Goal: Task Accomplishment & Management: Complete application form

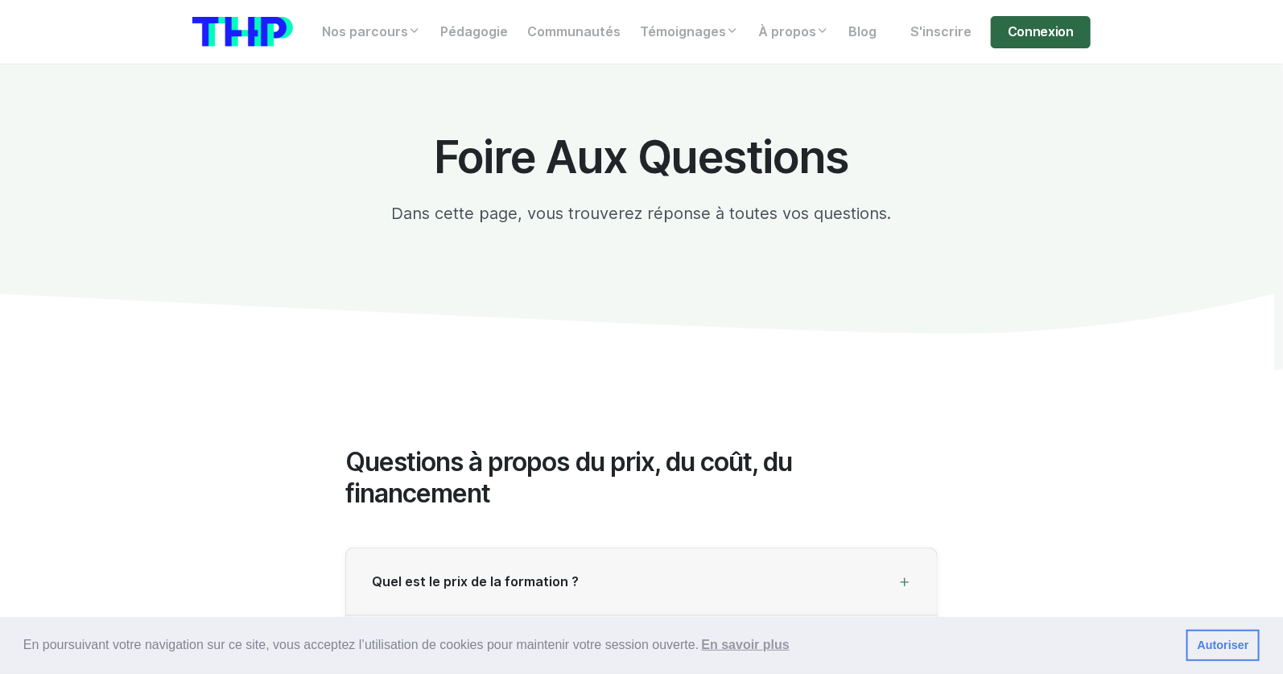
click at [1028, 39] on link "Connexion" at bounding box center [1041, 32] width 100 height 32
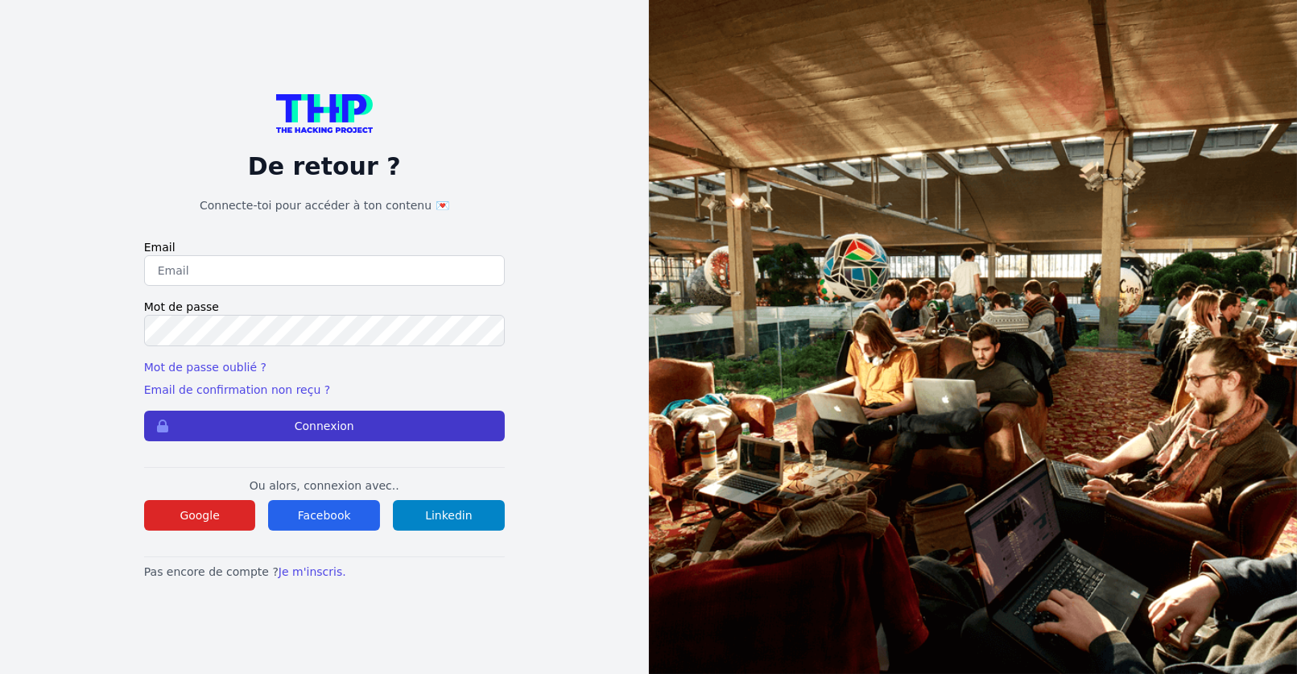
type input "Enzonatali75@gmail.com"
click at [324, 434] on button "Connexion" at bounding box center [324, 426] width 361 height 31
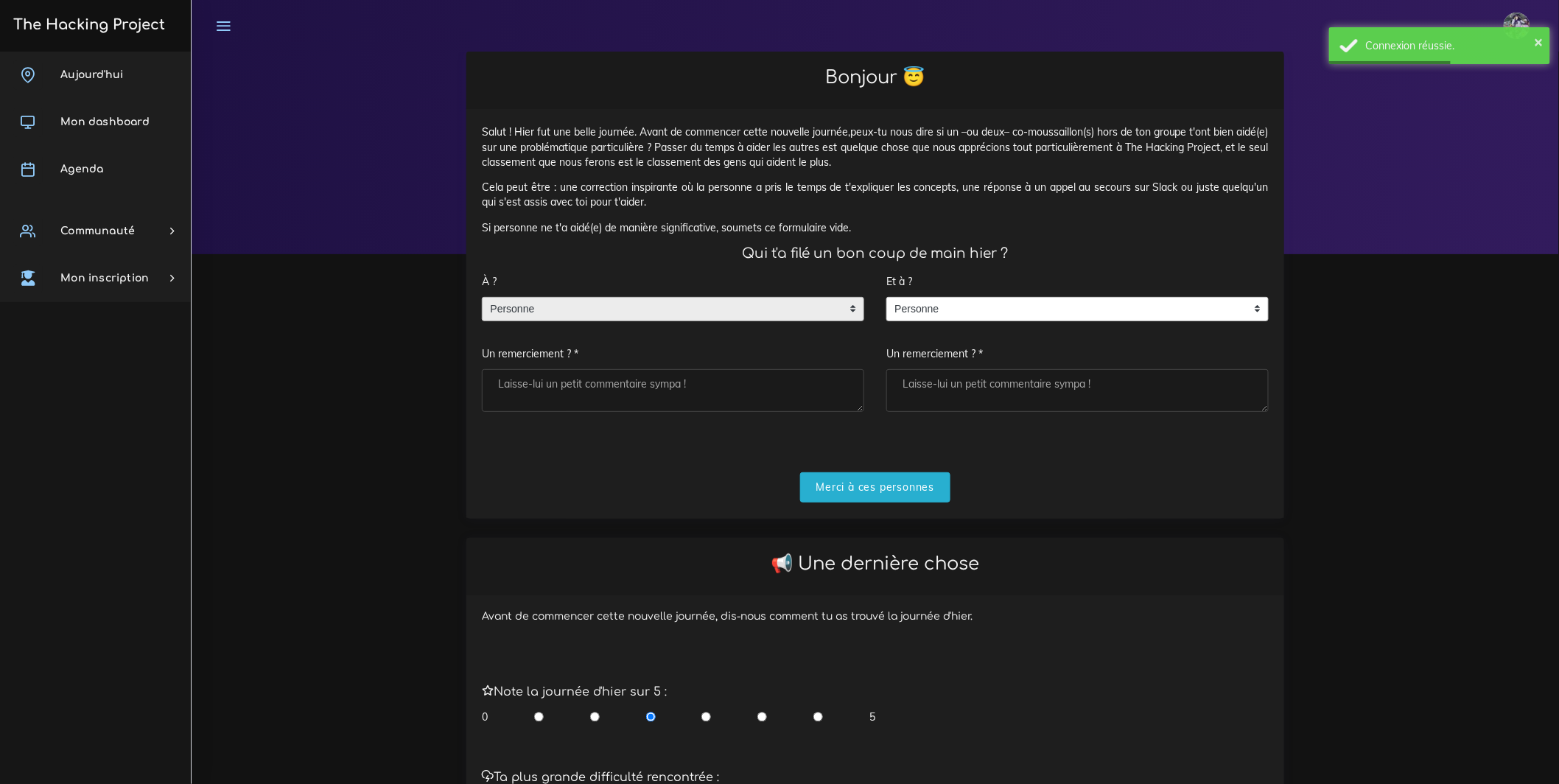
click at [679, 313] on span "Personne" at bounding box center [661, 309] width 359 height 24
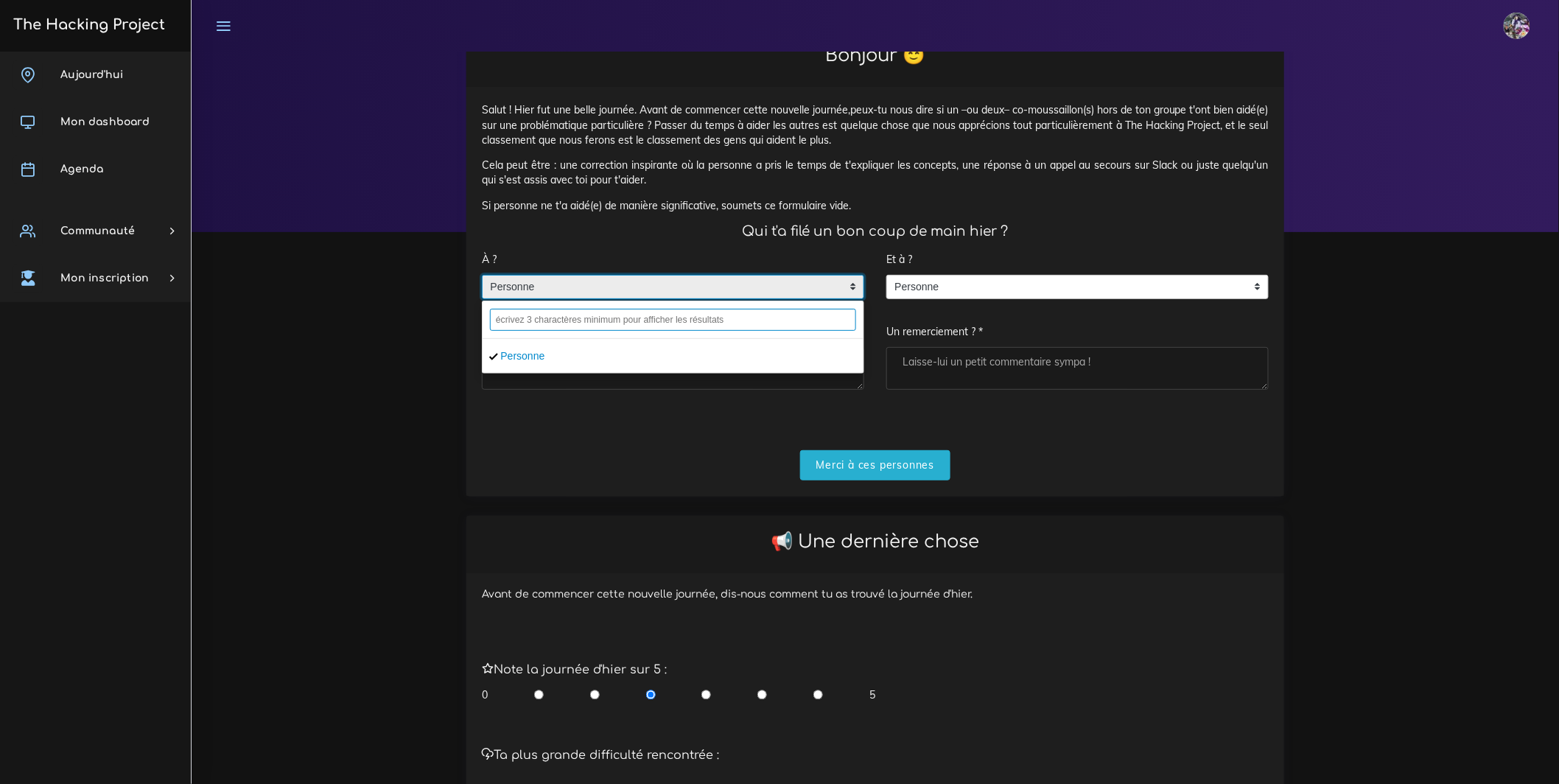
scroll to position [33, 0]
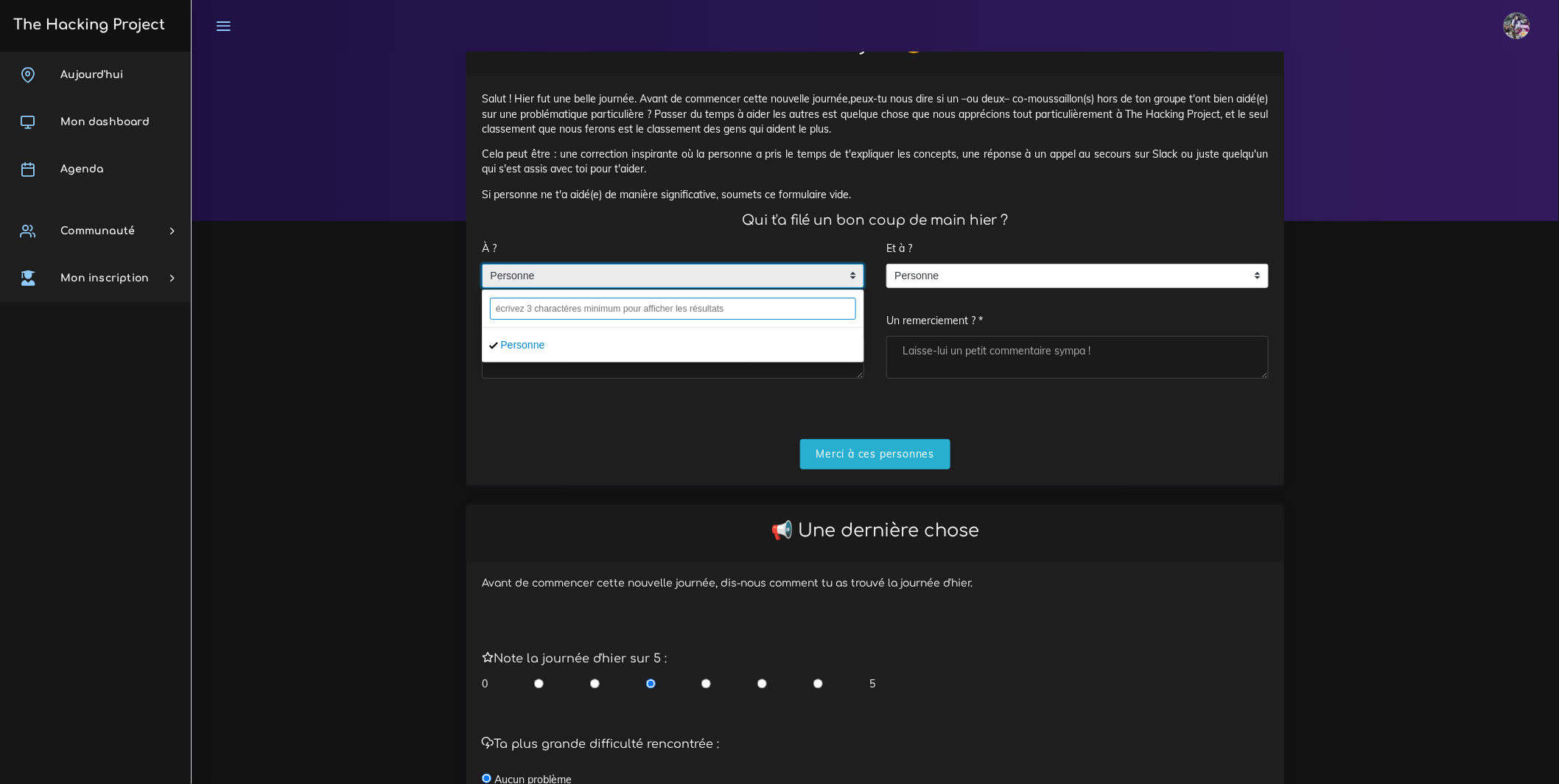
click at [836, 319] on input "text" at bounding box center [672, 308] width 366 height 22
click at [748, 319] on input "text" at bounding box center [672, 308] width 366 height 22
click at [742, 319] on input "text" at bounding box center [672, 308] width 366 height 22
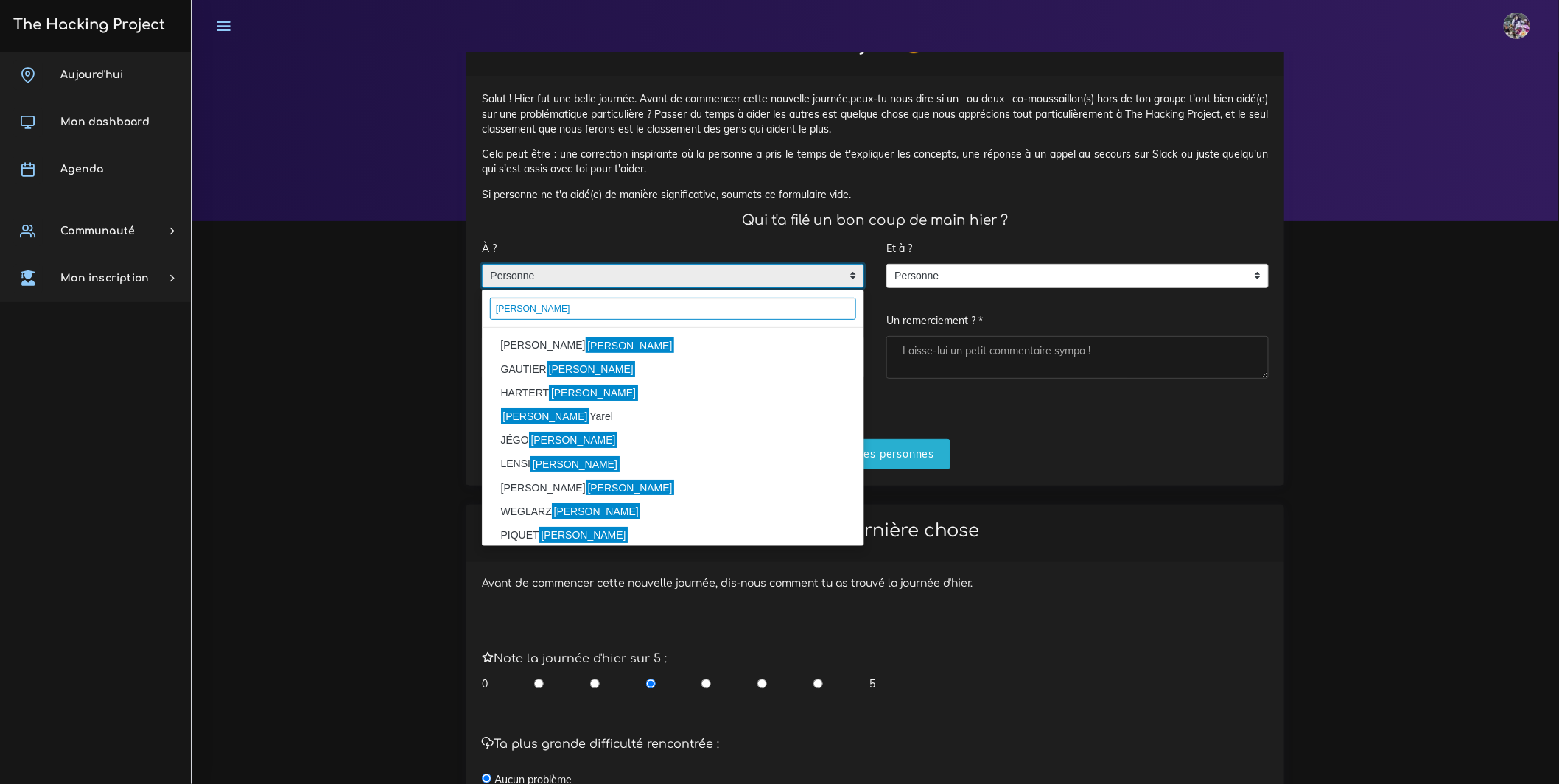
type input "lucas"
click at [759, 350] on li "MIRANDA Lucas" at bounding box center [672, 346] width 381 height 24
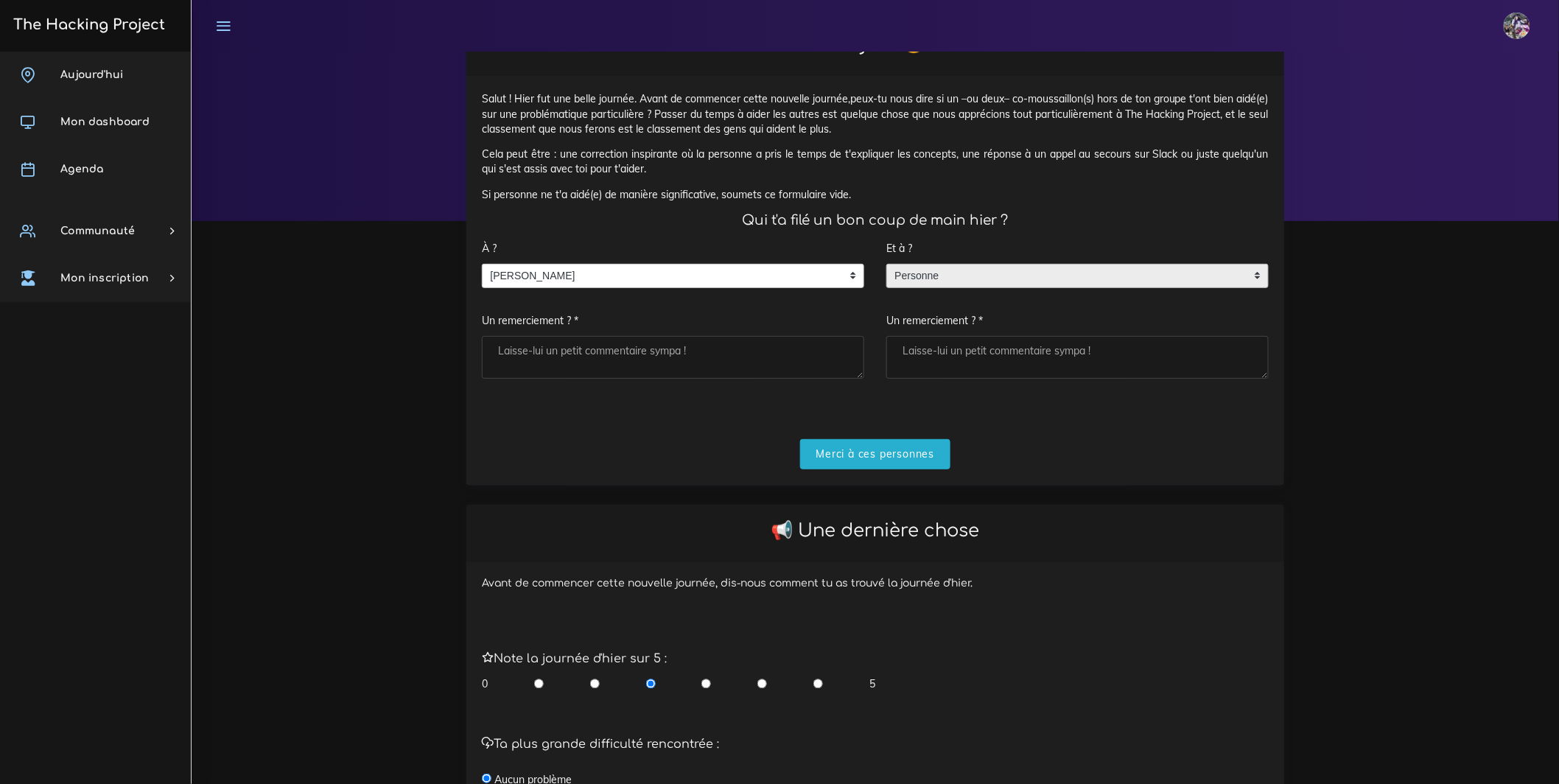
click at [924, 279] on span "Personne" at bounding box center [1066, 276] width 359 height 24
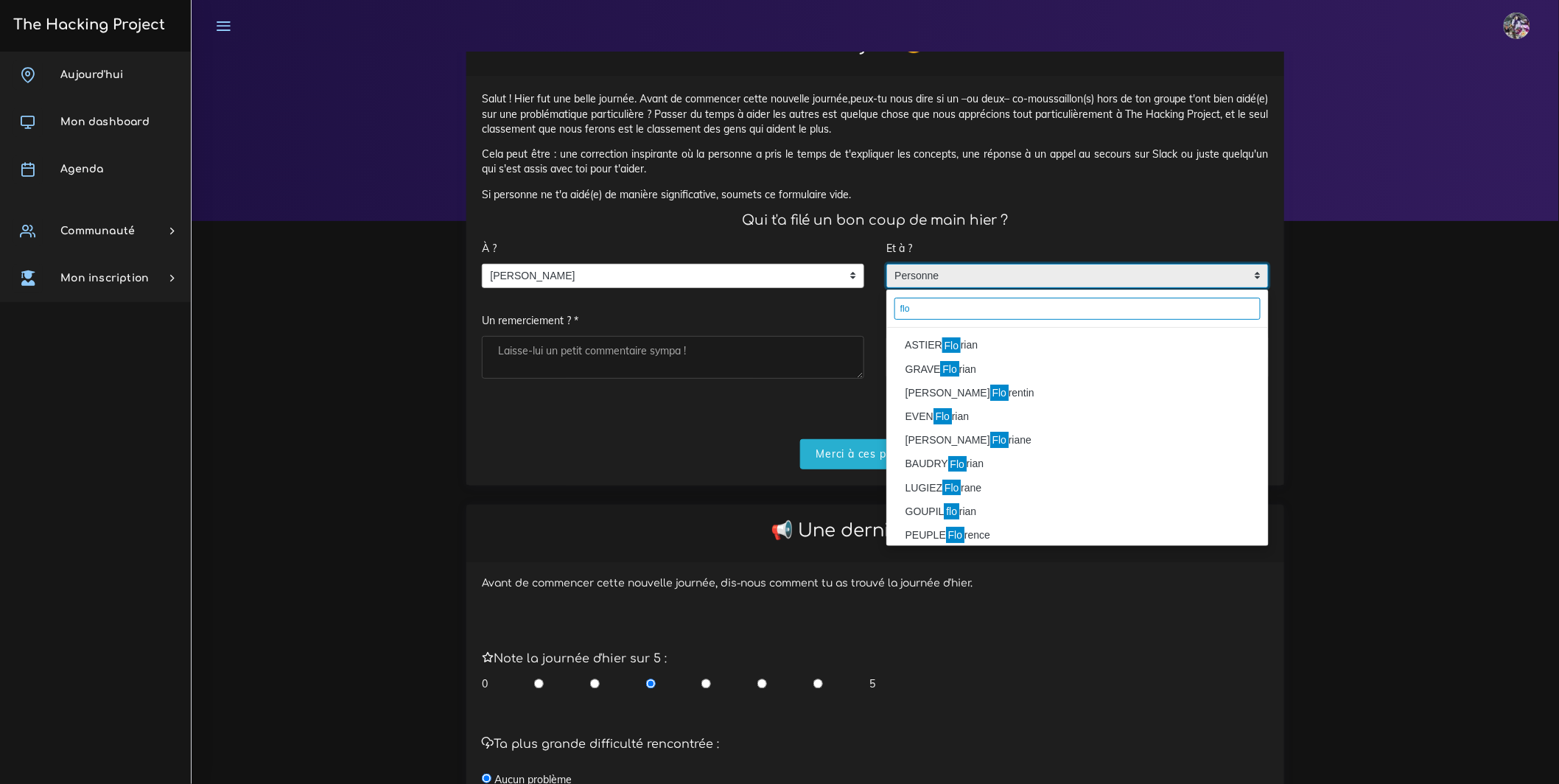
type input "flo"
click at [978, 358] on li "ASTIER Flo rian" at bounding box center [1077, 346] width 381 height 24
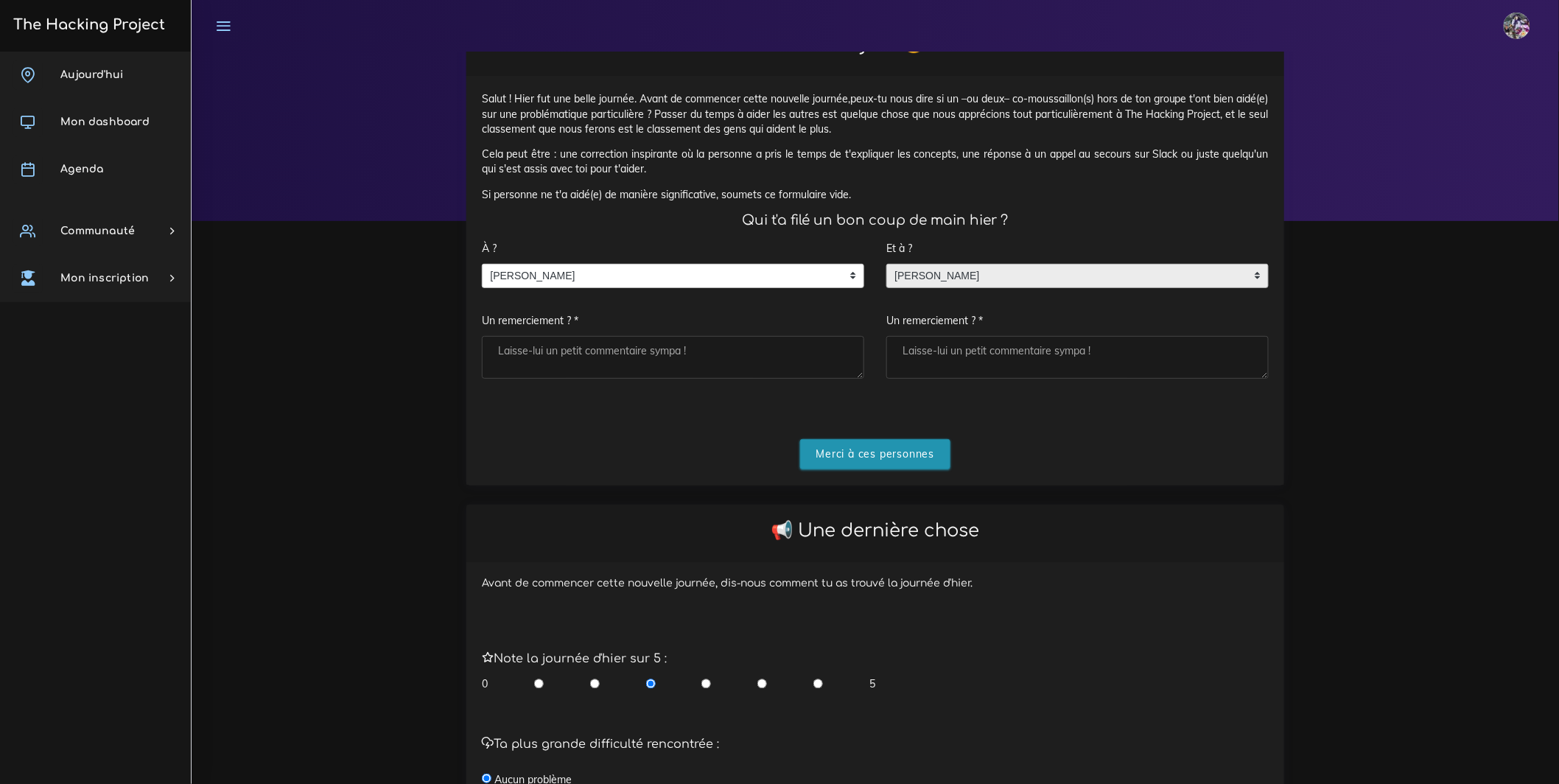
click at [917, 469] on input "Merci à ces personnes" at bounding box center [875, 454] width 151 height 30
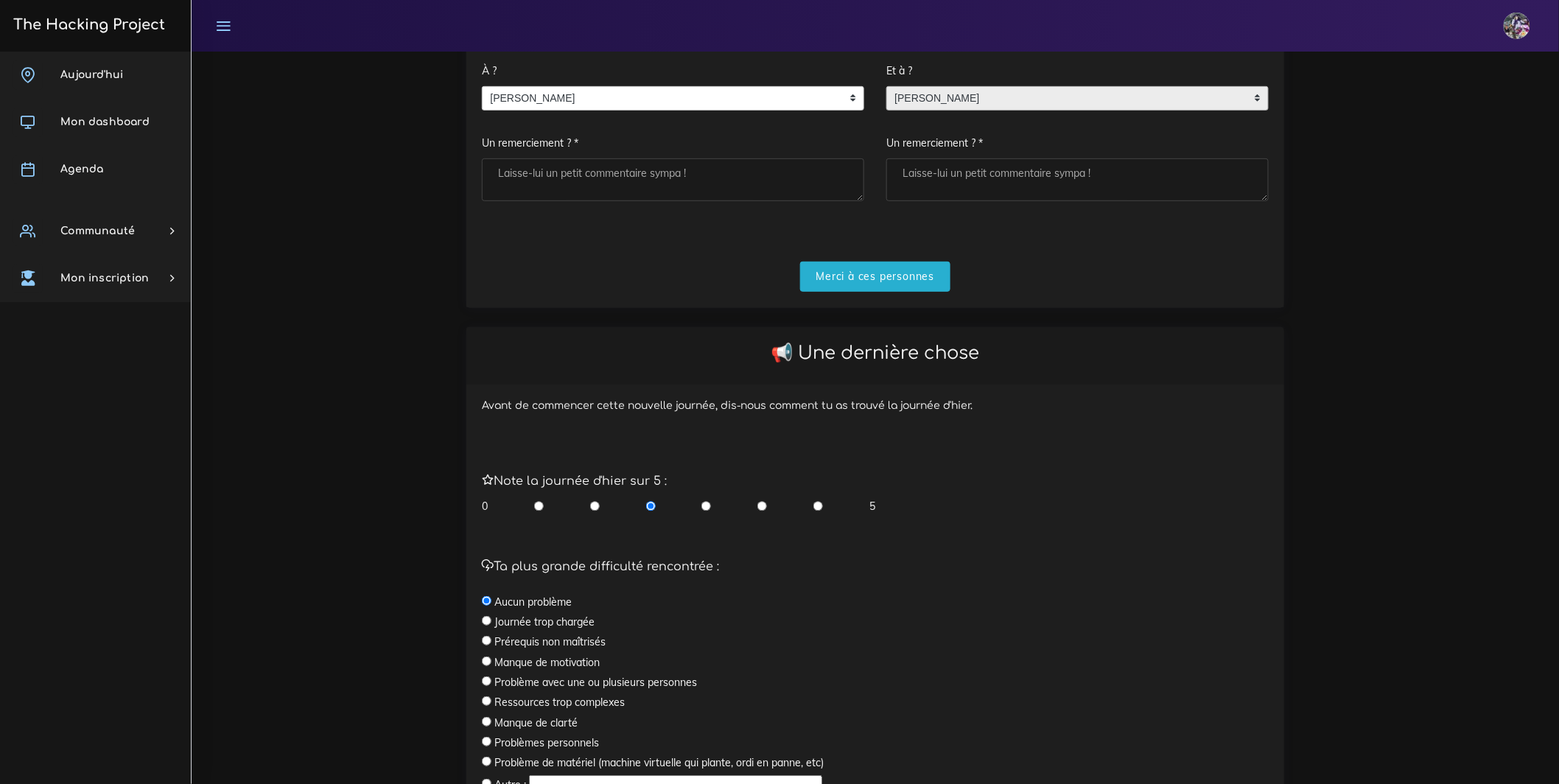
scroll to position [363, 0]
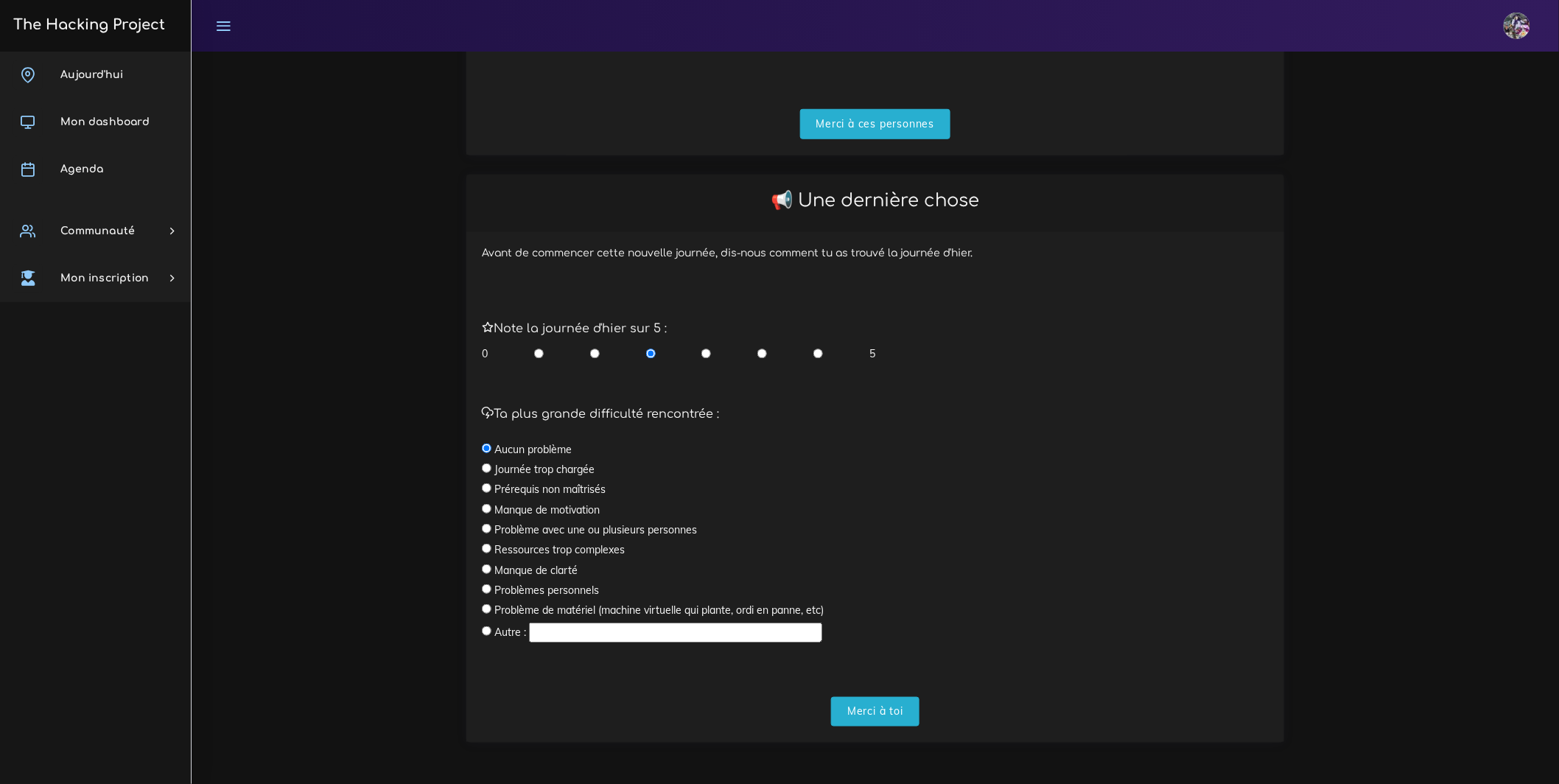
click at [799, 360] on div "Note la journée d'hier sur 5 : 0 5" at bounding box center [876, 341] width 787 height 39
click at [812, 361] on div "0 5" at bounding box center [679, 353] width 393 height 15
click at [814, 361] on input "radio" at bounding box center [818, 353] width 9 height 15
radio input "true"
click at [906, 616] on input "Merci à toi" at bounding box center [875, 712] width 89 height 30
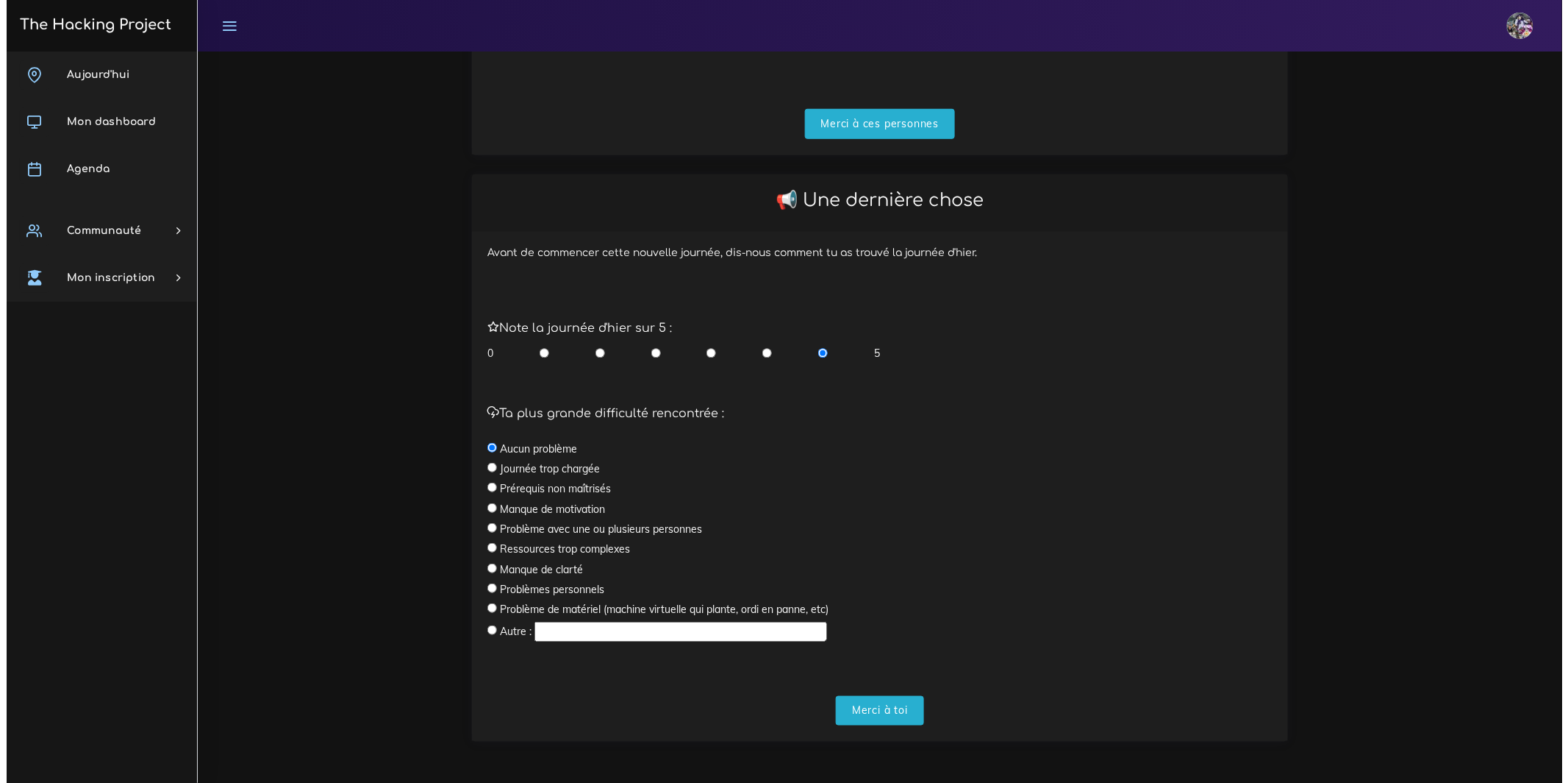
scroll to position [0, 0]
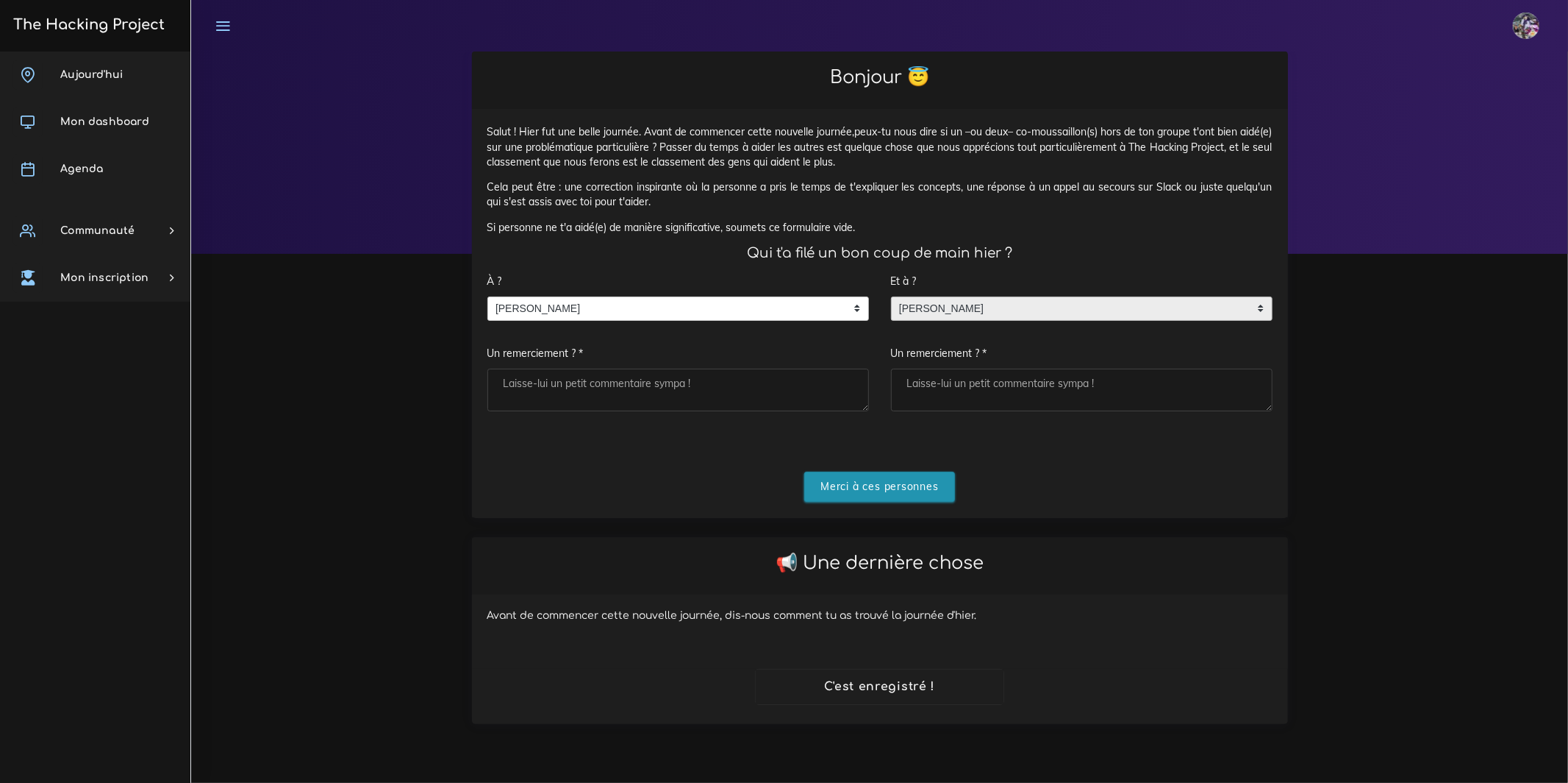
click at [885, 502] on input "Merci à ces personnes" at bounding box center [879, 486] width 151 height 30
click at [66, 69] on span "Aujourd'hui" at bounding box center [91, 75] width 62 height 11
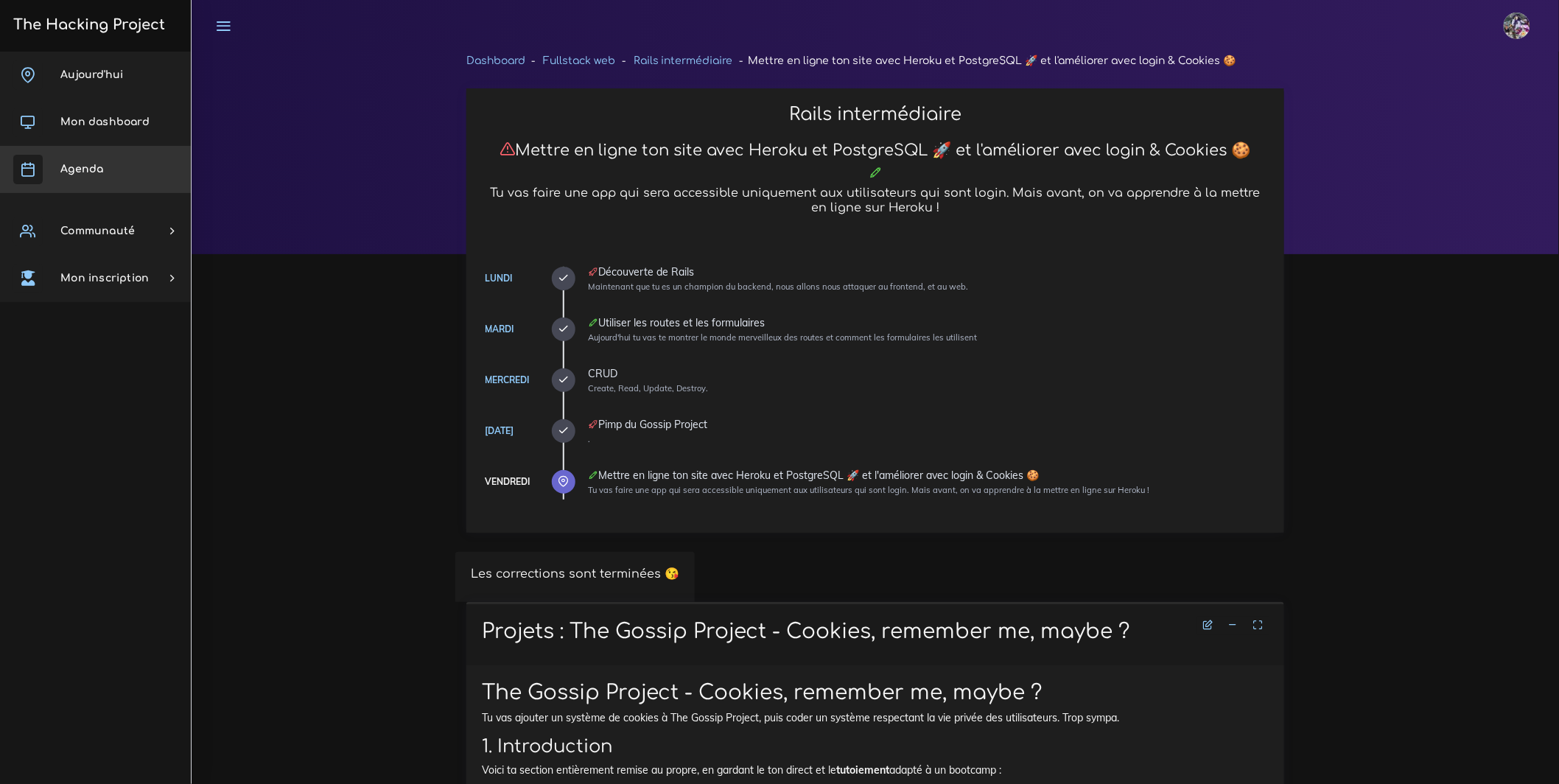
click at [147, 170] on link "Agenda" at bounding box center [95, 169] width 191 height 48
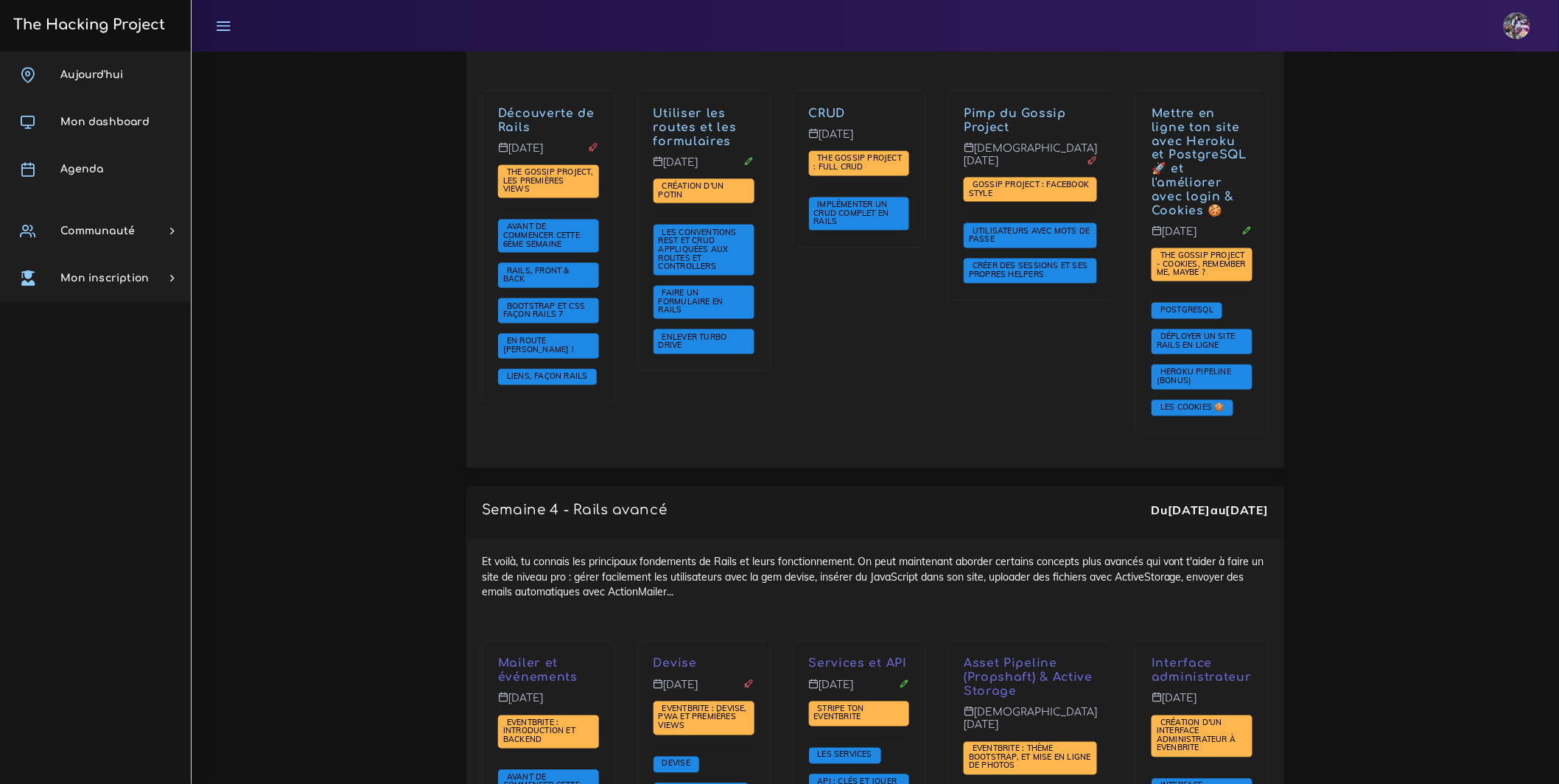
scroll to position [2937, 0]
